Goal: Task Accomplishment & Management: Manage account settings

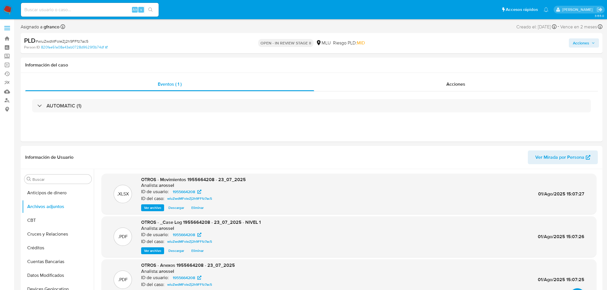
select select "10"
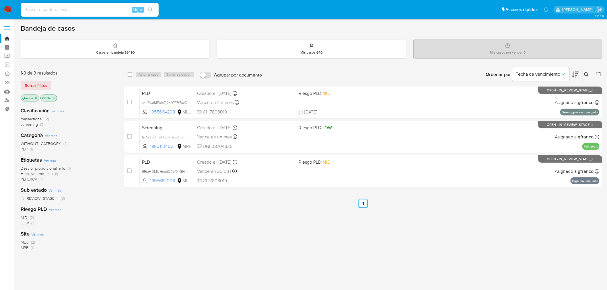
click at [368, 245] on div "select-all-cases-checkbox Asignar caso Borrar selección Agrupar por documento O…" at bounding box center [363, 195] width 478 height 260
click at [471, 211] on div "select-all-cases-checkbox Asignar caso Borrar selección Agrupar por documento O…" at bounding box center [363, 195] width 478 height 260
click at [41, 84] on span "Borrar filtros" at bounding box center [36, 85] width 23 height 8
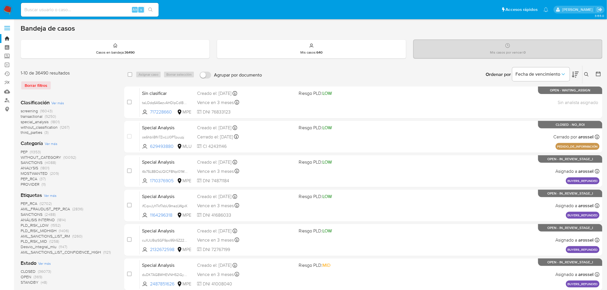
click at [586, 73] on icon at bounding box center [586, 74] width 5 height 5
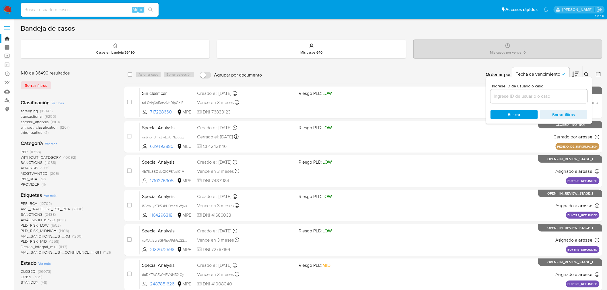
click at [540, 100] on div at bounding box center [538, 96] width 97 height 14
click at [539, 95] on input at bounding box center [538, 96] width 97 height 7
paste input "04aQEZVtO11mNd5OzqL0g19G"
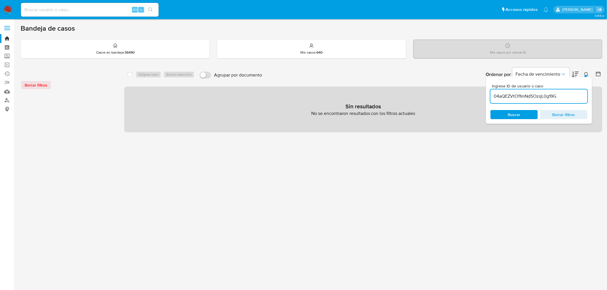
click at [572, 95] on input "04aQEZVtO11mNd5OzqL0g19G" at bounding box center [538, 96] width 97 height 7
type input "04aQEZVtO11mNd5OzqL0g19G"
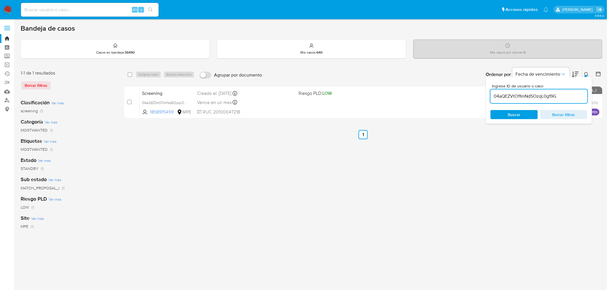
click at [269, 196] on div "select-all-cases-checkbox Asignar caso Borrar selección Agrupar por documento O…" at bounding box center [363, 191] width 478 height 252
click at [588, 75] on icon at bounding box center [586, 74] width 5 height 5
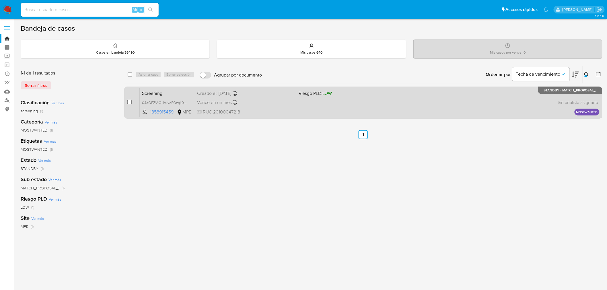
click at [129, 100] on input "checkbox" at bounding box center [129, 102] width 5 height 5
checkbox input "true"
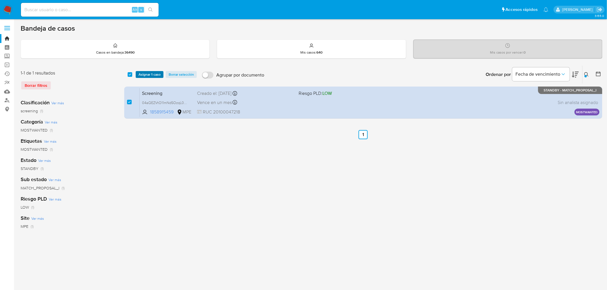
click at [148, 72] on span "Asignar 1 caso" at bounding box center [149, 75] width 22 height 6
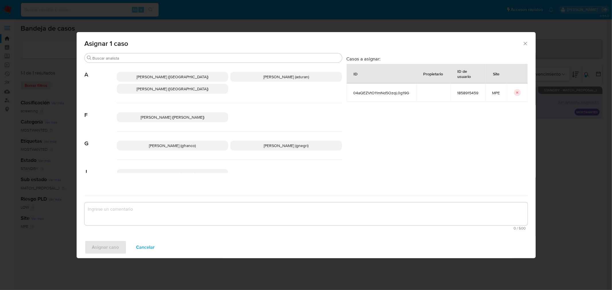
click at [174, 144] on span "[PERSON_NAME] (gfranco)" at bounding box center [172, 146] width 47 height 6
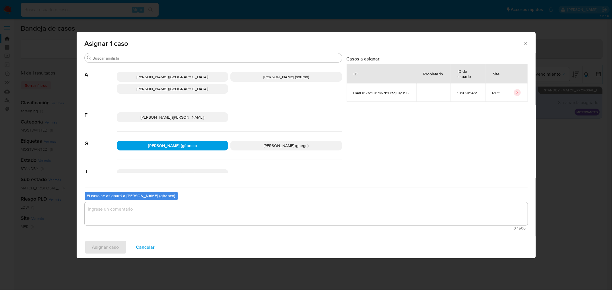
click at [166, 210] on textarea "assign-modal" at bounding box center [306, 213] width 443 height 23
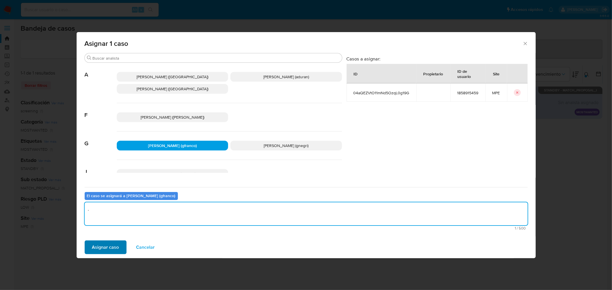
type textarea "."
click at [116, 246] on span "Asignar caso" at bounding box center [105, 247] width 27 height 13
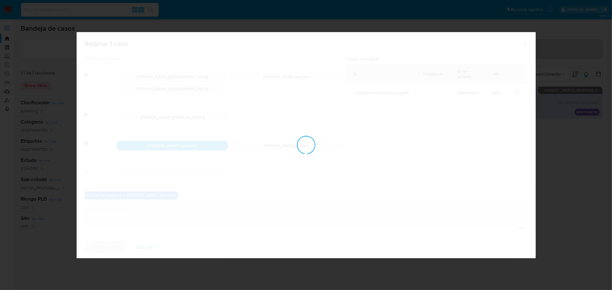
checkbox input "false"
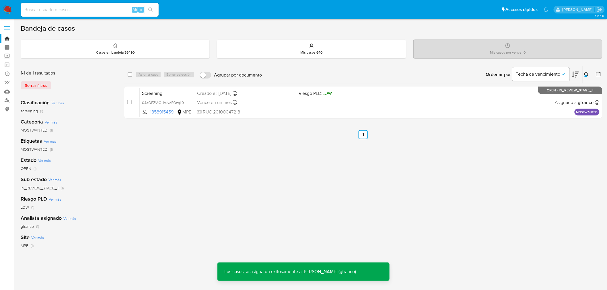
click at [25, 85] on div "Borrar filtros" at bounding box center [67, 85] width 92 height 9
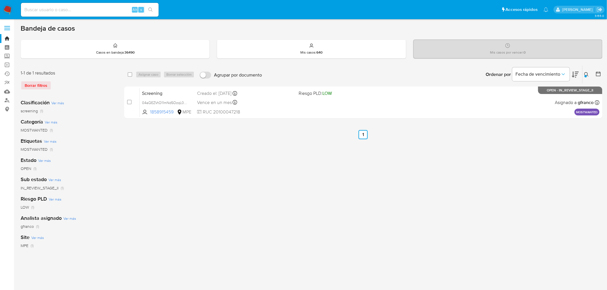
click at [3, 5] on img at bounding box center [8, 10] width 10 height 10
